Goal: Task Accomplishment & Management: Manage account settings

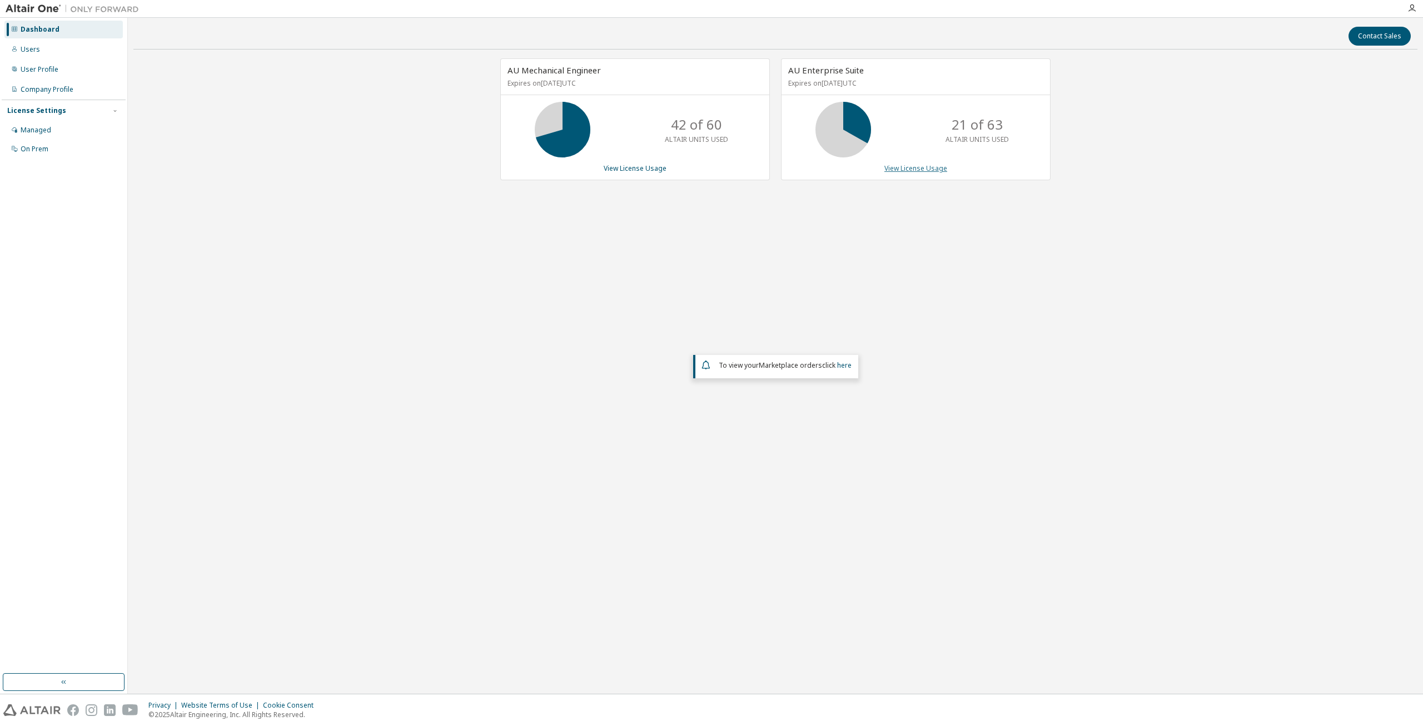
click at [894, 169] on link "View License Usage" at bounding box center [916, 167] width 63 height 9
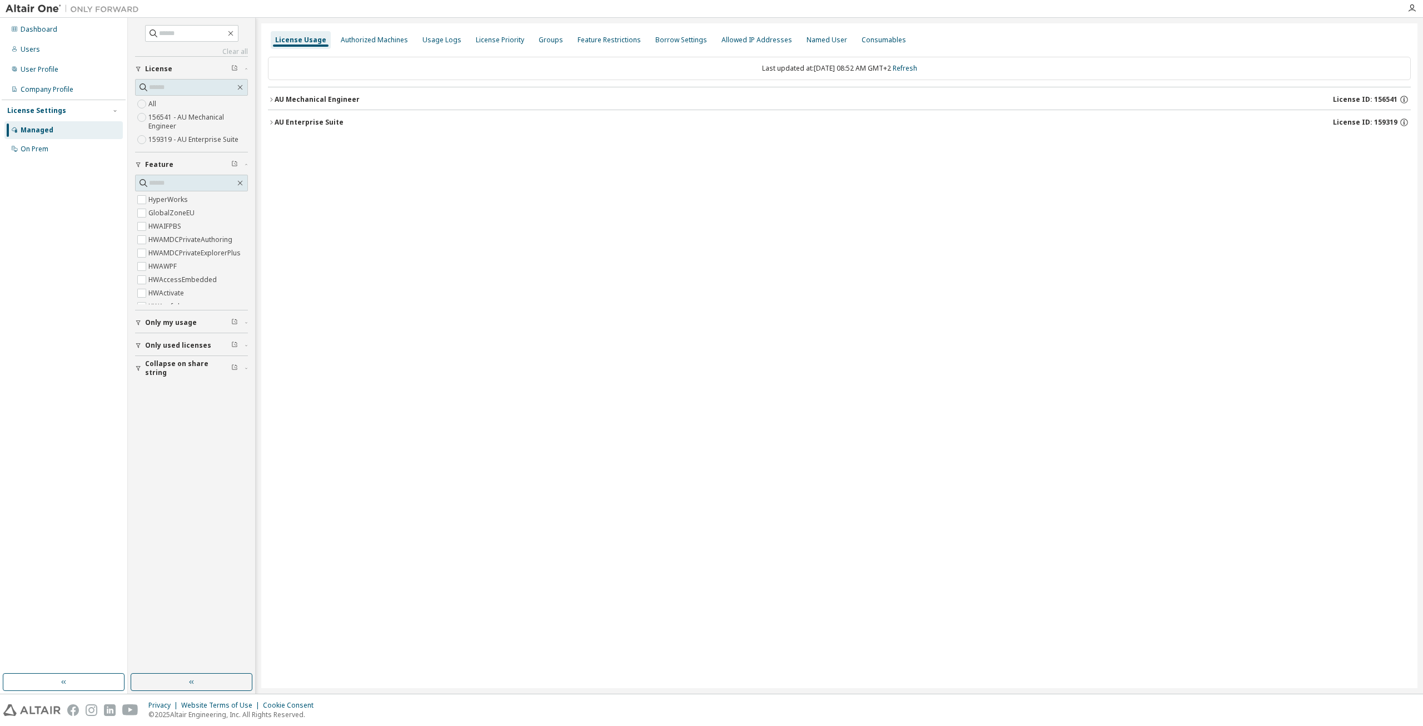
click at [272, 100] on icon "button" at bounding box center [271, 99] width 7 height 7
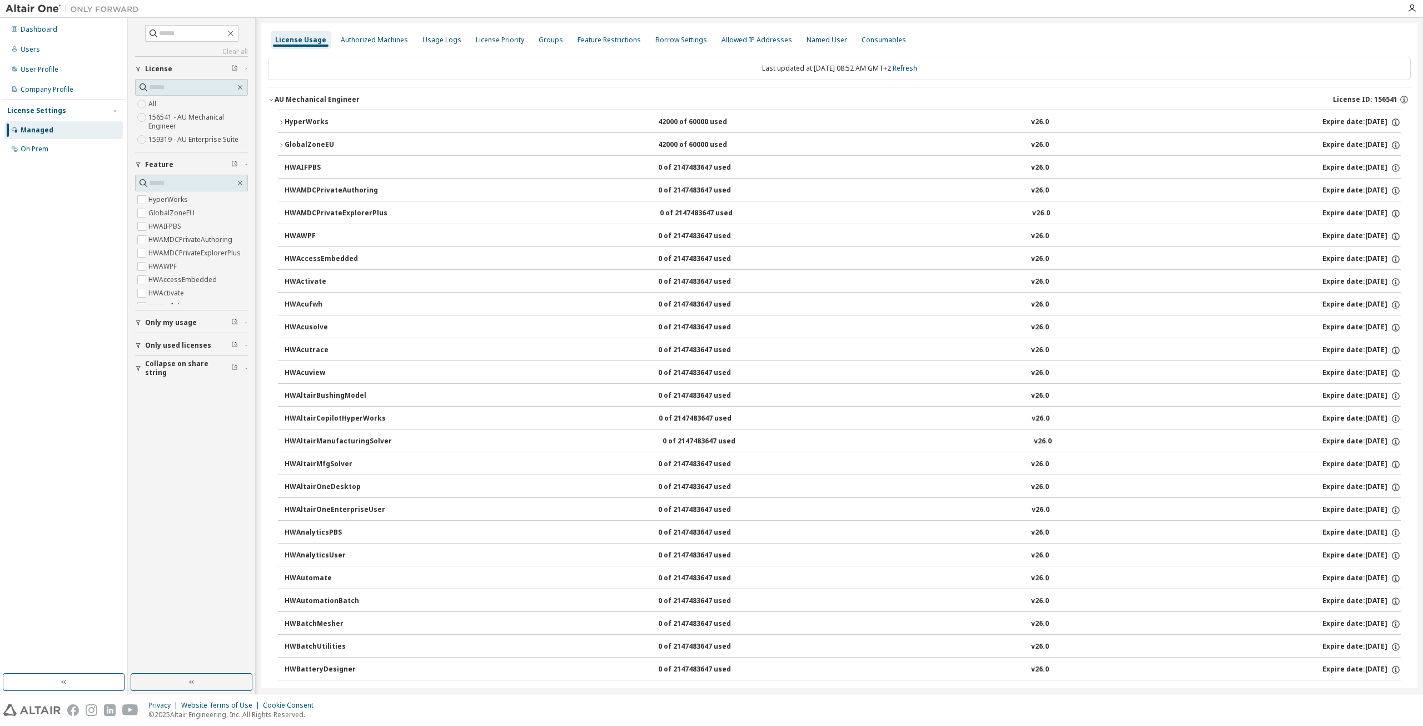
click at [280, 122] on icon "button" at bounding box center [281, 122] width 7 height 7
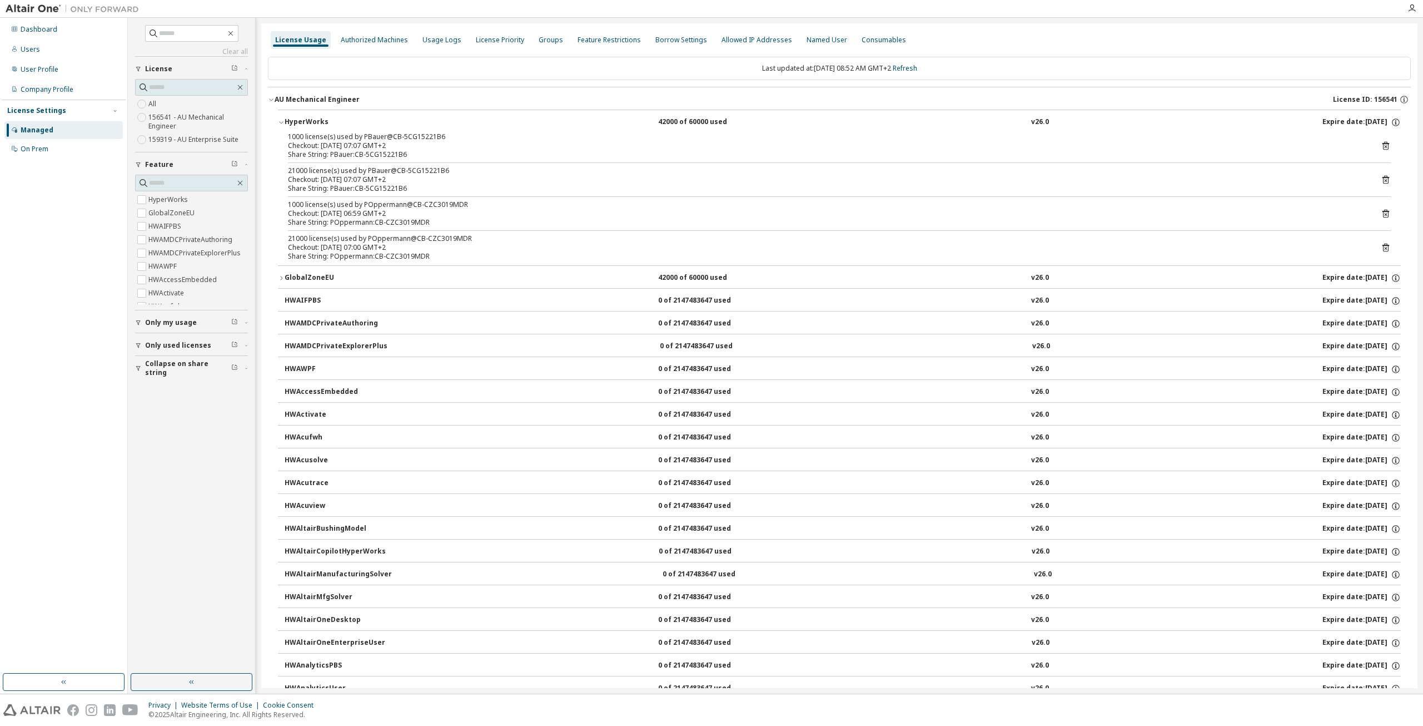
click at [280, 122] on icon "button" at bounding box center [281, 123] width 4 height 2
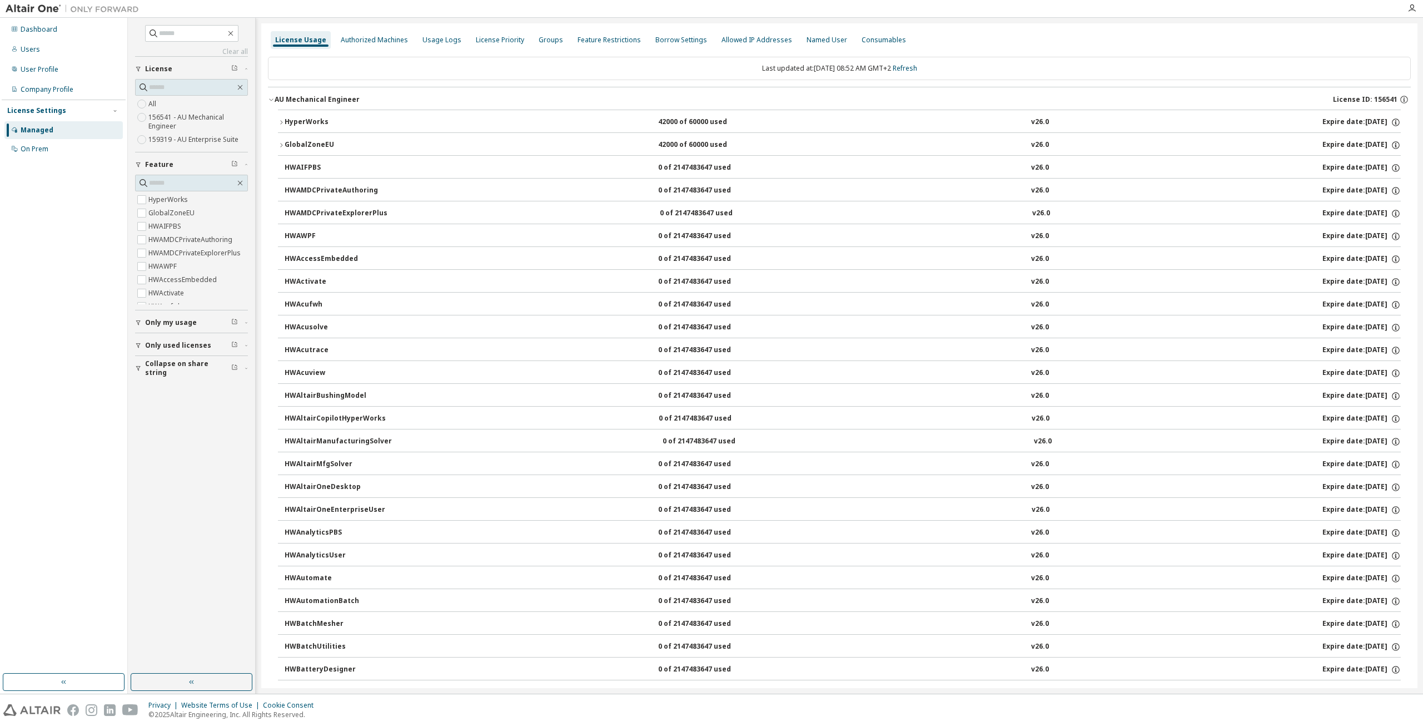
click at [275, 98] on div "AU Mechanical Engineer" at bounding box center [317, 99] width 85 height 9
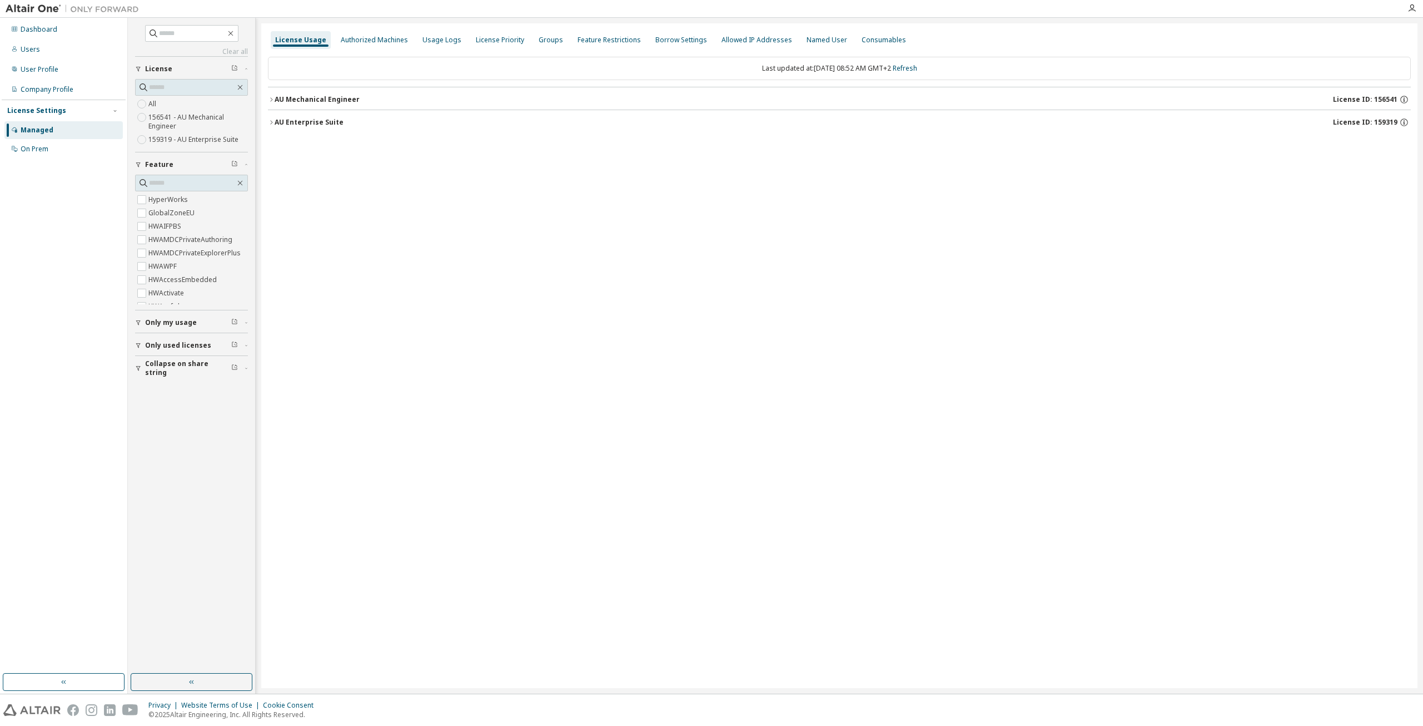
click at [271, 122] on icon "button" at bounding box center [271, 122] width 7 height 7
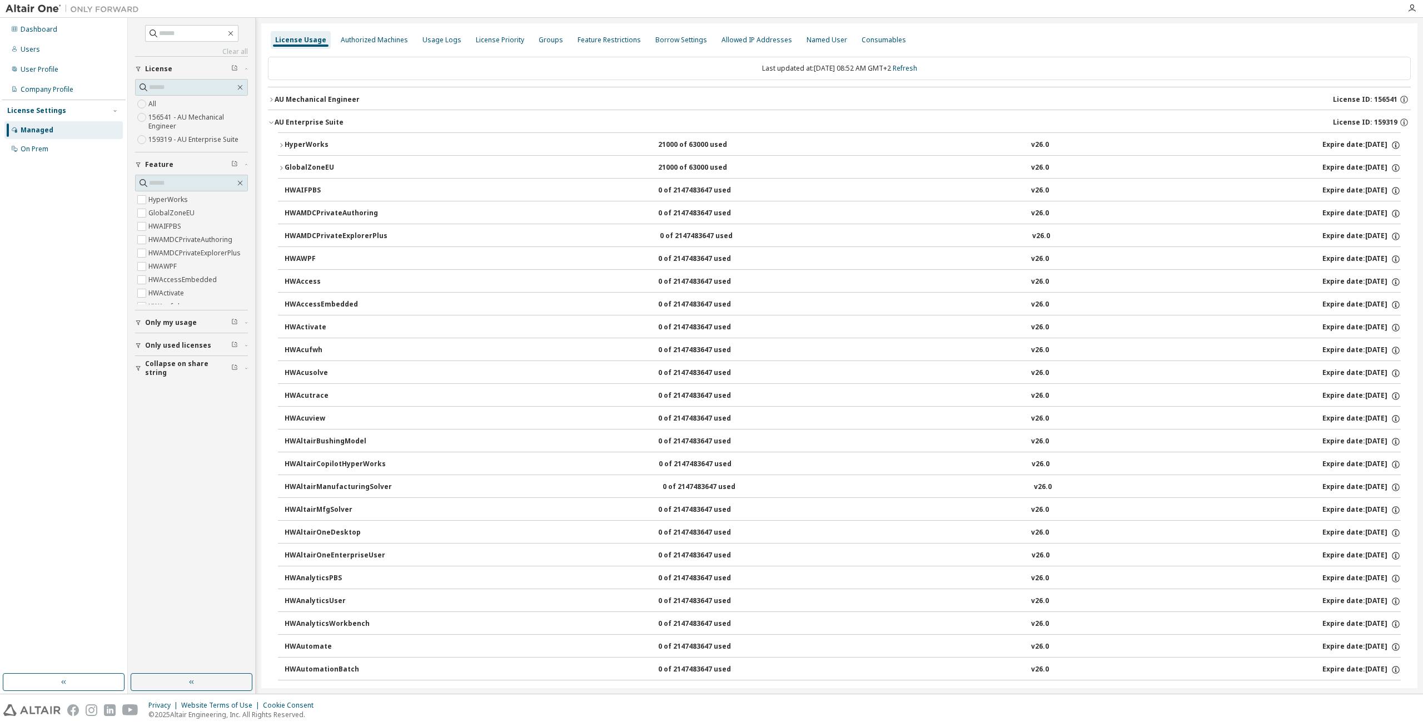
click at [282, 147] on button "HyperWorks 21000 of 63000 used v26.0 Expire date: [DATE]" at bounding box center [839, 145] width 1123 height 24
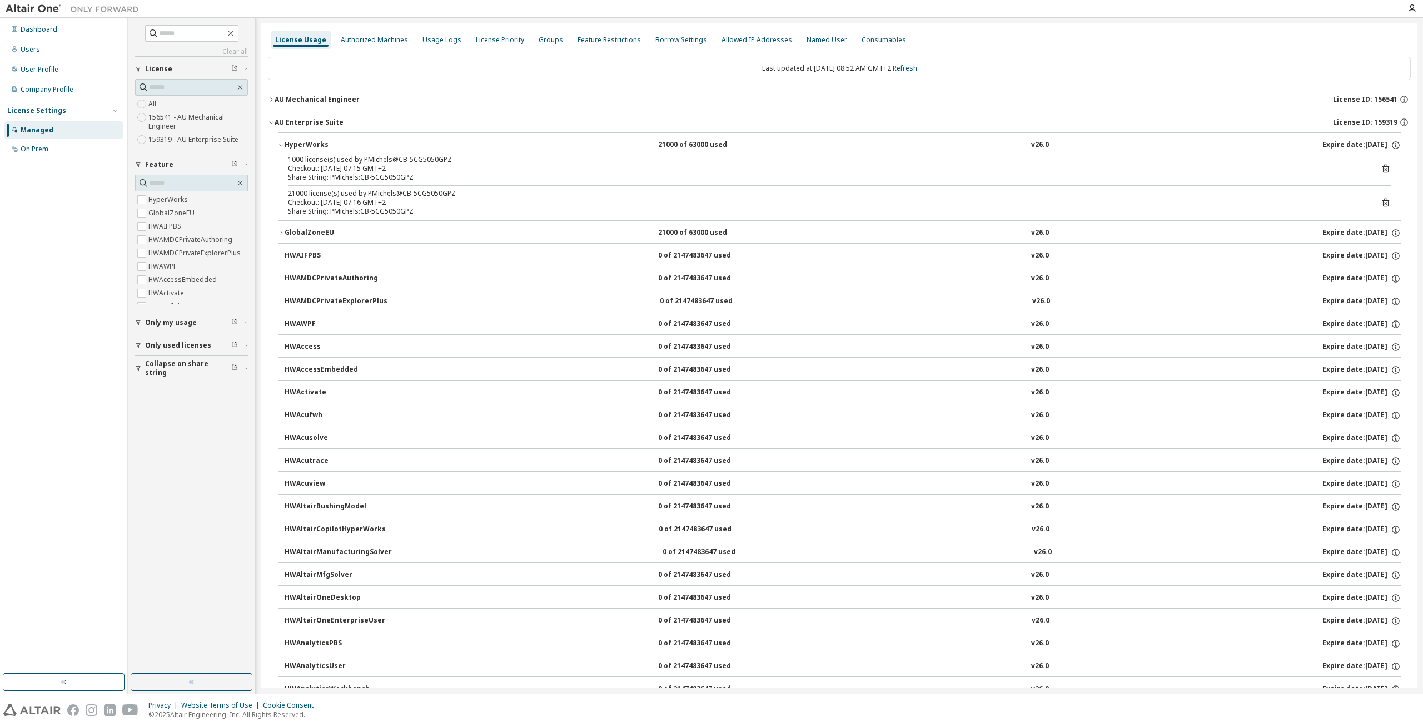
click at [282, 147] on button "HyperWorks 21000 of 63000 used v26.0 Expire date: [DATE]" at bounding box center [839, 145] width 1123 height 24
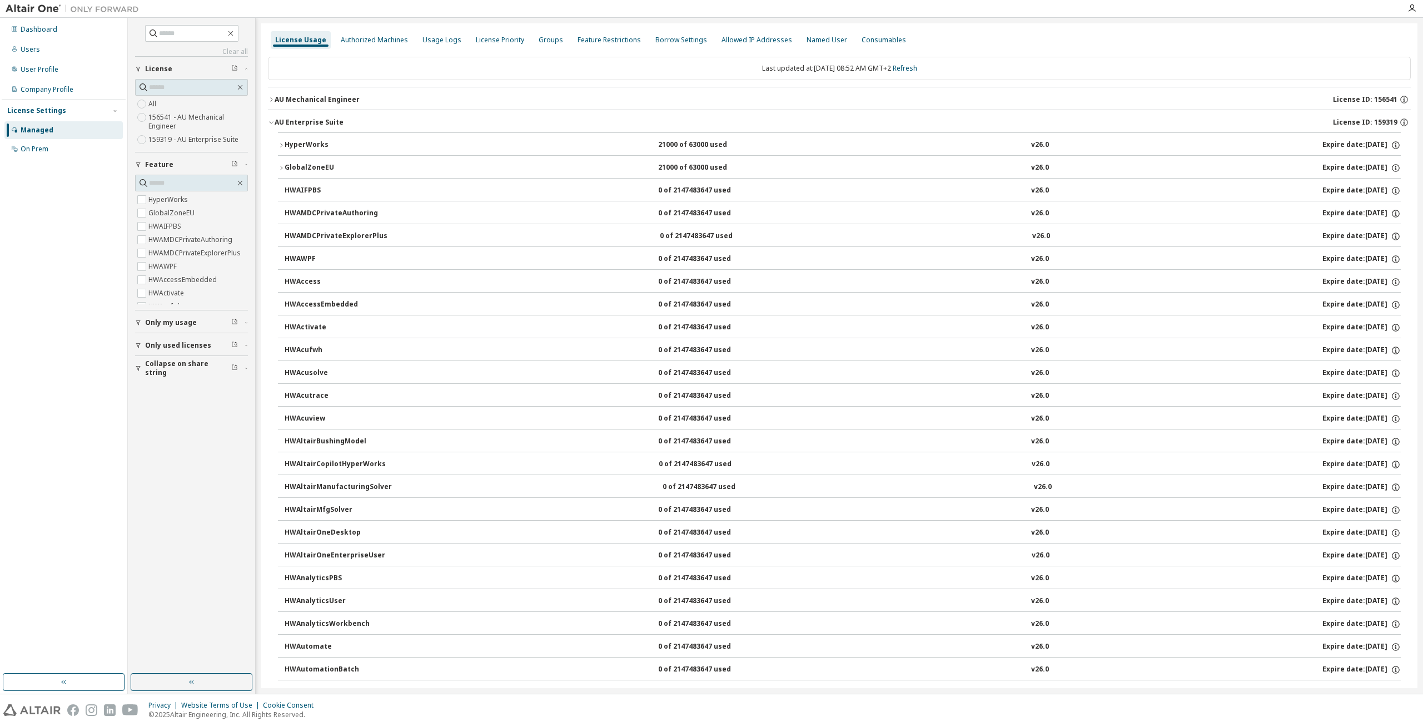
click at [275, 102] on div "AU Mechanical Engineer" at bounding box center [317, 99] width 85 height 9
click at [283, 124] on icon "button" at bounding box center [281, 122] width 7 height 7
